Goal: Navigation & Orientation: Find specific page/section

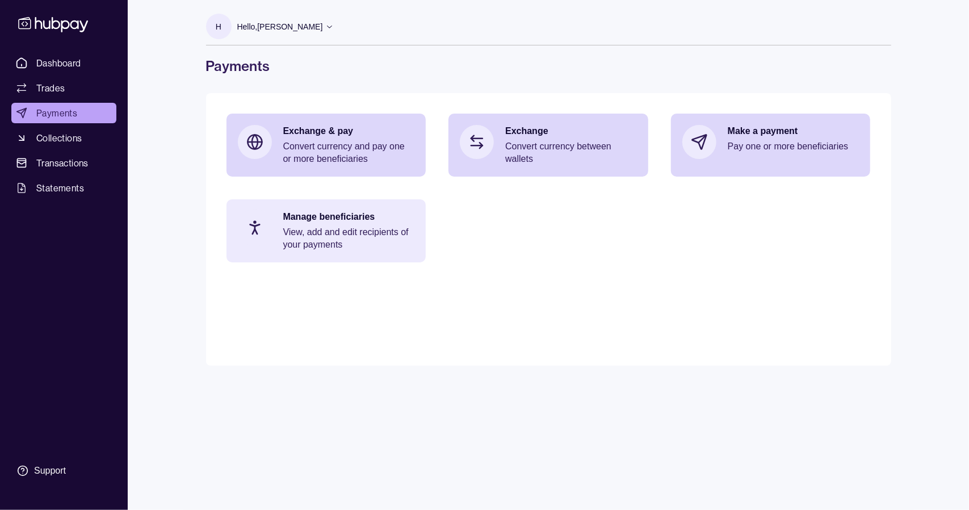
click at [335, 240] on p "View, add and edit recipients of your payments" at bounding box center [349, 238] width 132 height 25
click at [314, 244] on p "View, add and edit recipients of your payments" at bounding box center [349, 238] width 132 height 25
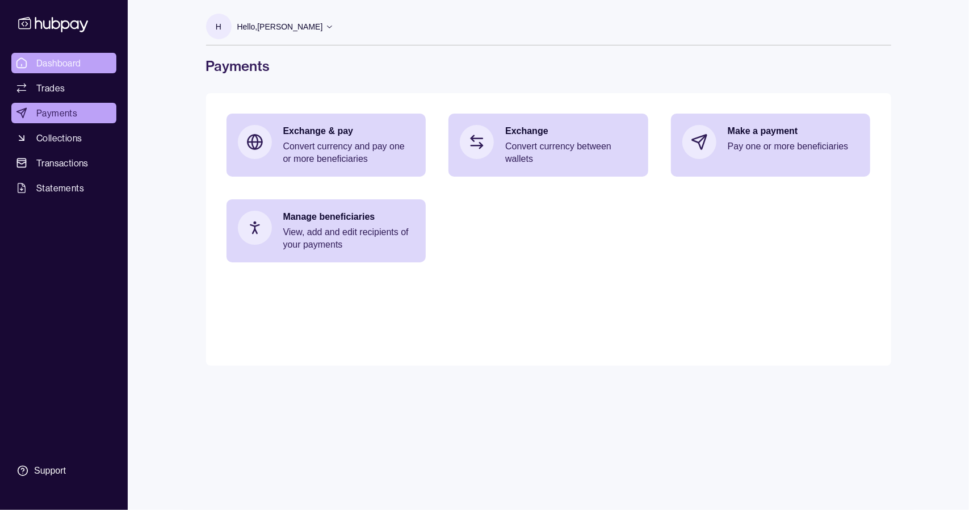
click at [54, 67] on span "Dashboard" at bounding box center [58, 63] width 45 height 14
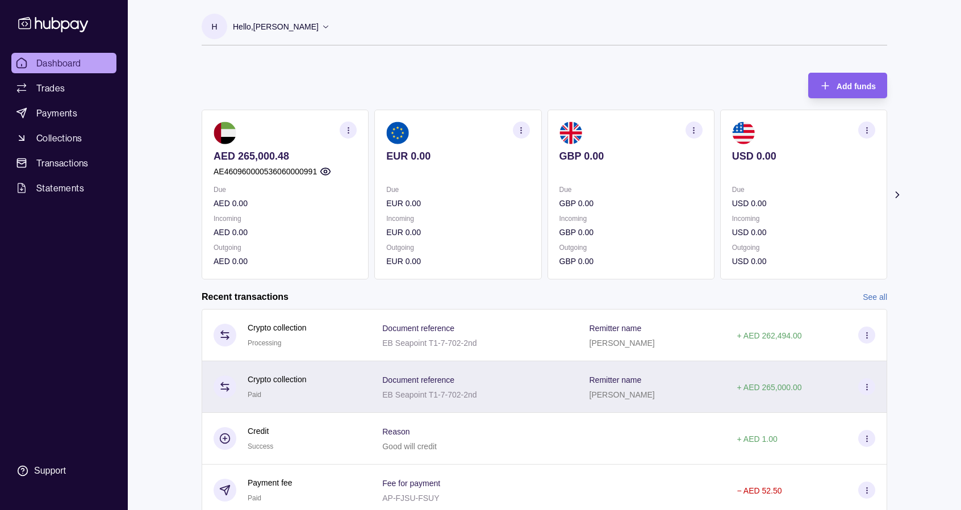
scroll to position [25, 0]
